Goal: Answer question/provide support: Share knowledge or assist other users

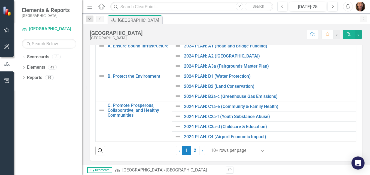
scroll to position [115, 0]
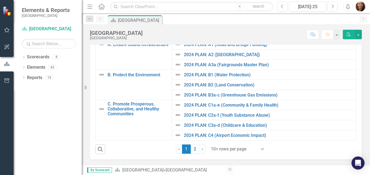
click at [361, 4] on img "button" at bounding box center [360, 7] width 10 height 10
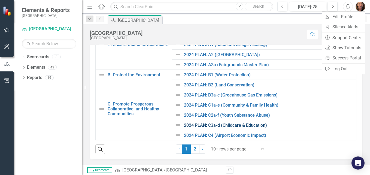
drag, startPoint x: 334, startPoint y: 100, endPoint x: 215, endPoint y: 123, distance: 121.1
click at [215, 123] on tbody "A. Ensure Sound Infrastructure Link Open Element 2024 PLAN: A1 (Road and Bridge…" at bounding box center [226, 89] width 260 height 101
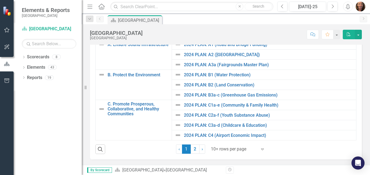
click at [177, 124] on img at bounding box center [177, 125] width 7 height 7
click at [188, 125] on link "2024 PLAN: C3a-d (Childcare & Education)" at bounding box center [268, 125] width 169 height 5
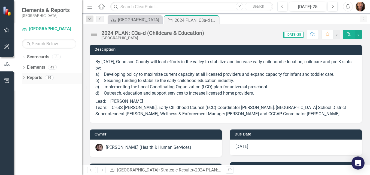
click at [24, 76] on icon "Dropdown" at bounding box center [24, 77] width 4 height 3
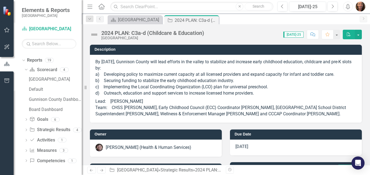
scroll to position [17, 0]
click at [7, 12] on img at bounding box center [8, 11] width 10 height 10
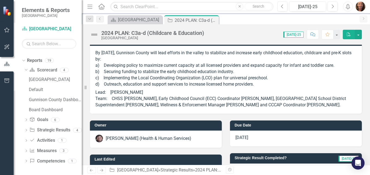
scroll to position [0, 0]
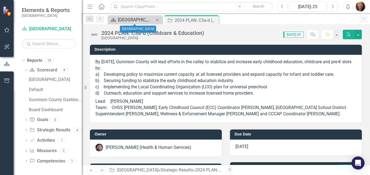
click at [142, 20] on div "[GEOGRAPHIC_DATA]" at bounding box center [136, 19] width 36 height 7
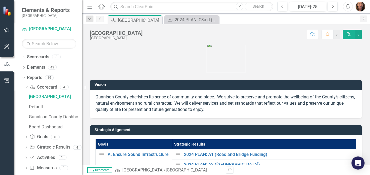
scroll to position [5, 0]
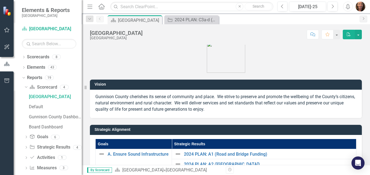
click at [92, 7] on icon "button" at bounding box center [89, 7] width 5 height 4
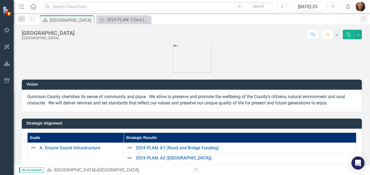
click at [21, 7] on icon "button" at bounding box center [21, 7] width 5 height 4
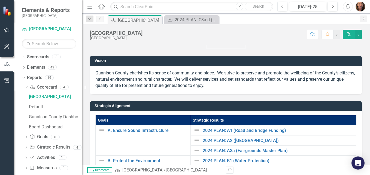
scroll to position [32, 0]
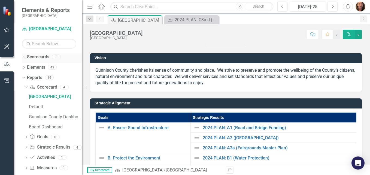
click at [24, 57] on icon at bounding box center [23, 57] width 1 height 2
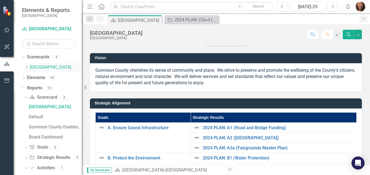
click at [26, 67] on icon "Dropdown" at bounding box center [26, 66] width 4 height 3
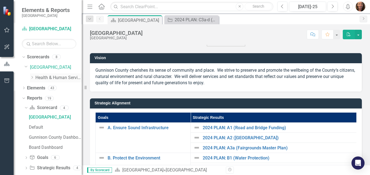
click at [30, 76] on icon "Dropdown" at bounding box center [32, 77] width 4 height 3
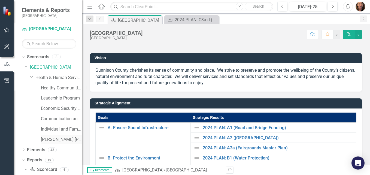
click at [66, 138] on link "[PERSON_NAME] [PERSON_NAME]" at bounding box center [61, 139] width 41 height 6
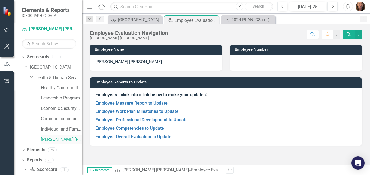
scroll to position [8, 0]
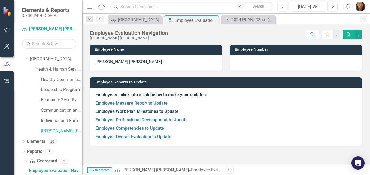
click at [167, 110] on link "Employee Work Plan Milestones to Update" at bounding box center [136, 111] width 83 height 5
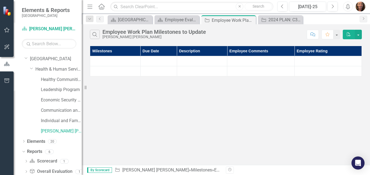
scroll to position [29, 0]
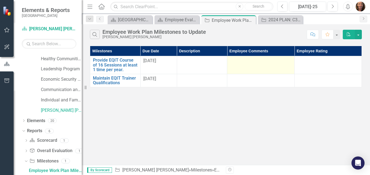
click at [241, 64] on td at bounding box center [260, 65] width 67 height 18
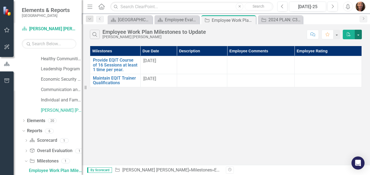
click at [358, 32] on button "button" at bounding box center [357, 35] width 7 height 10
click at [326, 118] on div "Search Employee Work Plan Milestones to Update [PERSON_NAME] [PERSON_NAME] Comm…" at bounding box center [226, 94] width 288 height 140
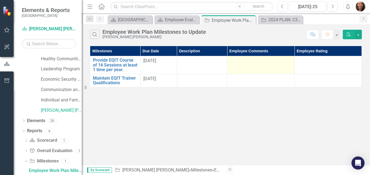
click at [247, 62] on div at bounding box center [261, 61] width 62 height 7
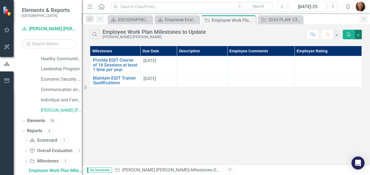
click at [355, 31] on button "button" at bounding box center [357, 35] width 7 height 10
click at [336, 33] on button "button" at bounding box center [336, 35] width 7 height 10
click at [339, 21] on div "Scorecard Gunnison County Close Scorecard Employee Evaluation Navigation Close …" at bounding box center [231, 19] width 250 height 9
click at [313, 35] on icon "Comment" at bounding box center [312, 34] width 5 height 4
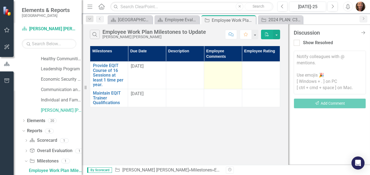
click at [219, 70] on td at bounding box center [223, 75] width 38 height 27
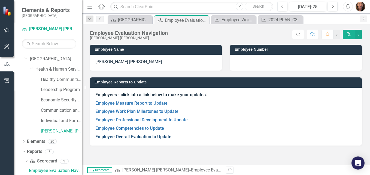
click at [138, 134] on link "Employee Overall Evaluation to Update" at bounding box center [133, 136] width 76 height 5
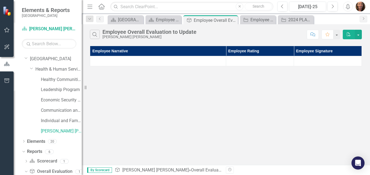
scroll to position [19, 0]
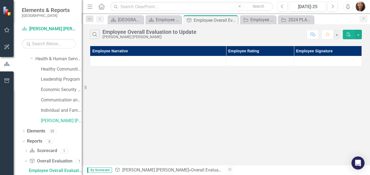
click at [312, 33] on icon "Comment" at bounding box center [312, 34] width 5 height 4
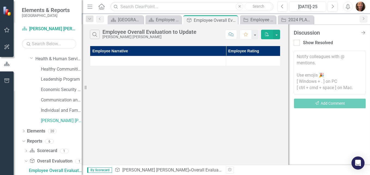
click at [310, 62] on textarea at bounding box center [329, 73] width 72 height 44
type textarea "I"
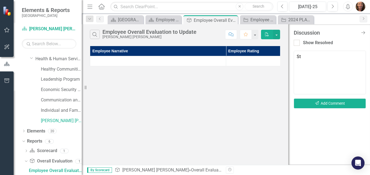
type textarea "S"
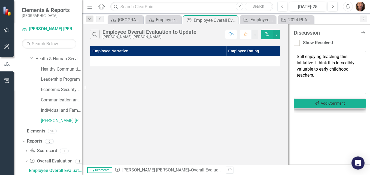
type textarea "Still enjoying teaching this initiative. I think it is incredibly valuable to e…"
click at [324, 105] on button "Send Add Comment" at bounding box center [329, 103] width 72 height 10
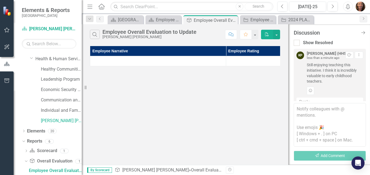
scroll to position [11, 0]
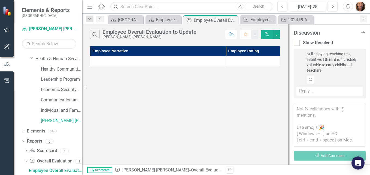
click at [251, 51] on th "Employee Rating" at bounding box center [260, 51] width 68 height 10
click at [362, 32] on icon "Close Discussion Bar" at bounding box center [362, 32] width 7 height 5
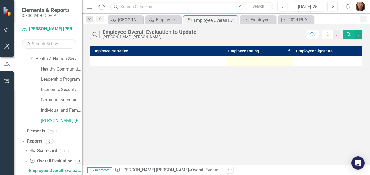
click at [247, 59] on div at bounding box center [260, 61] width 62 height 7
click at [312, 32] on icon "Comment" at bounding box center [312, 34] width 5 height 4
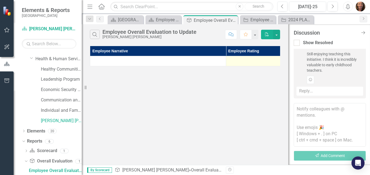
click at [249, 59] on div at bounding box center [260, 61] width 62 height 7
click at [362, 32] on icon "Close Discussion Bar" at bounding box center [362, 32] width 7 height 5
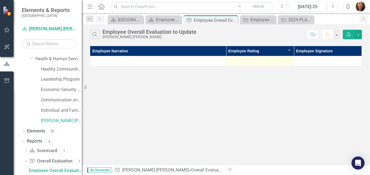
click at [264, 62] on div at bounding box center [260, 61] width 62 height 7
click at [312, 32] on icon "button" at bounding box center [312, 34] width 5 height 4
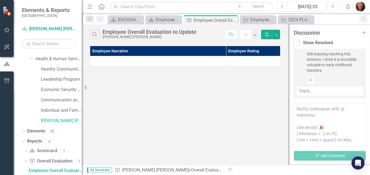
click at [322, 114] on textarea at bounding box center [329, 125] width 72 height 44
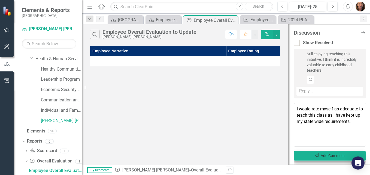
type textarea "I would rate myself as adequate to teach this class as I have kept up my state …"
click at [311, 153] on button "Send Add Comment" at bounding box center [329, 155] width 72 height 10
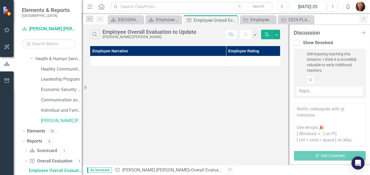
scroll to position [74, 0]
click at [267, 49] on th "Employee Rating Sort Ascending" at bounding box center [260, 51] width 68 height 10
click at [362, 32] on icon "Close Discussion Bar" at bounding box center [362, 32] width 7 height 5
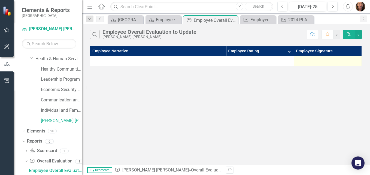
click at [313, 62] on div at bounding box center [327, 61] width 62 height 7
click at [310, 33] on icon "Comment" at bounding box center [312, 34] width 5 height 4
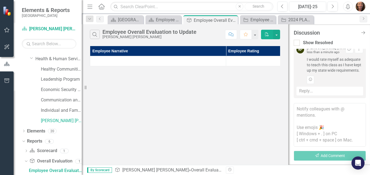
click at [317, 121] on textarea at bounding box center [329, 125] width 72 height 44
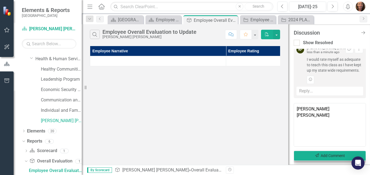
type textarea "[PERSON_NAME] [PERSON_NAME]"
click at [325, 152] on button "Send Add Comment" at bounding box center [329, 155] width 72 height 10
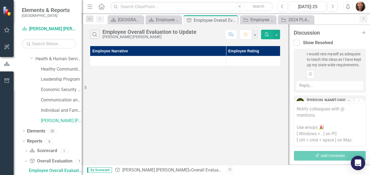
scroll to position [121, 0]
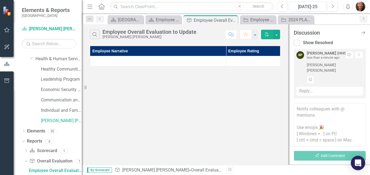
click at [359, 163] on icon "Open Intercom Messenger" at bounding box center [357, 162] width 6 height 7
click at [276, 37] on button "button" at bounding box center [276, 35] width 7 height 10
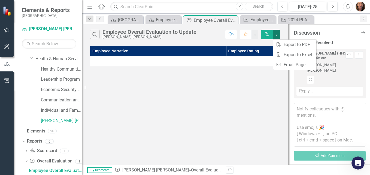
click at [239, 115] on div "Search Employee Overall Evaluation to Update [PERSON_NAME] [PERSON_NAME] Commen…" at bounding box center [185, 94] width 206 height 140
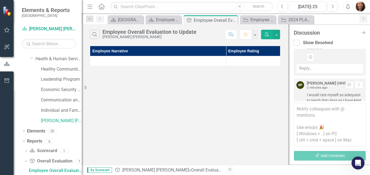
scroll to position [28, 0]
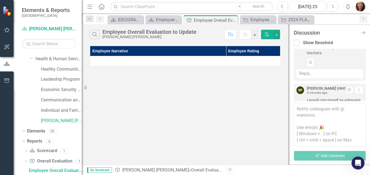
click at [254, 34] on button "button" at bounding box center [254, 35] width 7 height 10
click at [204, 37] on div "Search Employee Overall Evaluation to Update [PERSON_NAME] [PERSON_NAME]" at bounding box center [156, 34] width 132 height 9
